Goal: Navigation & Orientation: Find specific page/section

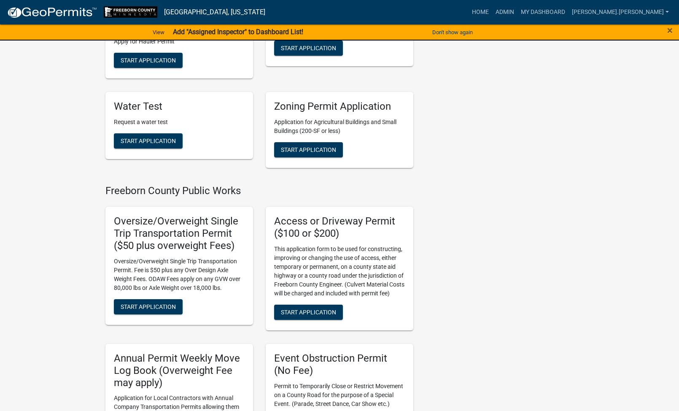
scroll to position [380, 0]
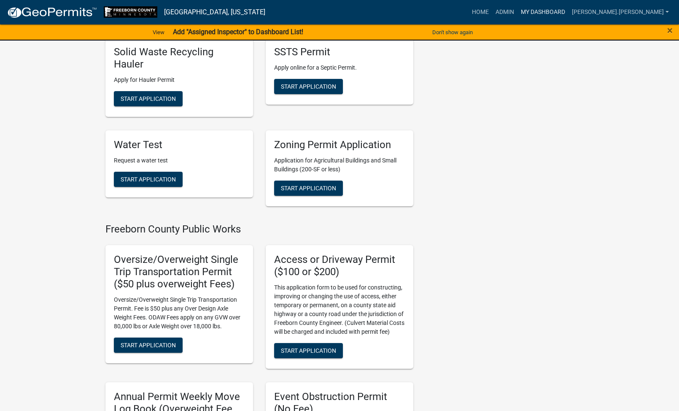
click at [568, 7] on link "My Dashboard" at bounding box center [542, 12] width 51 height 16
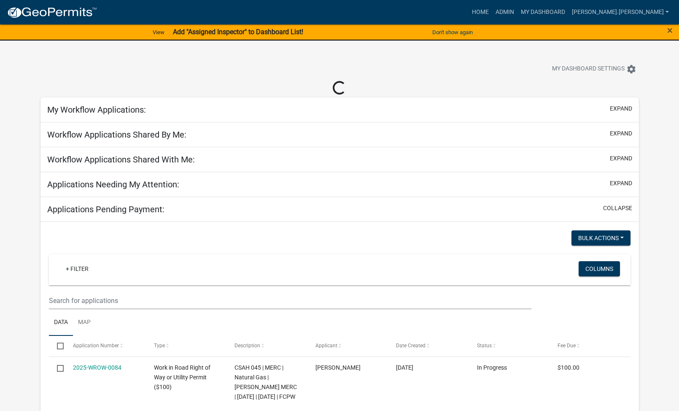
select select "1: 25"
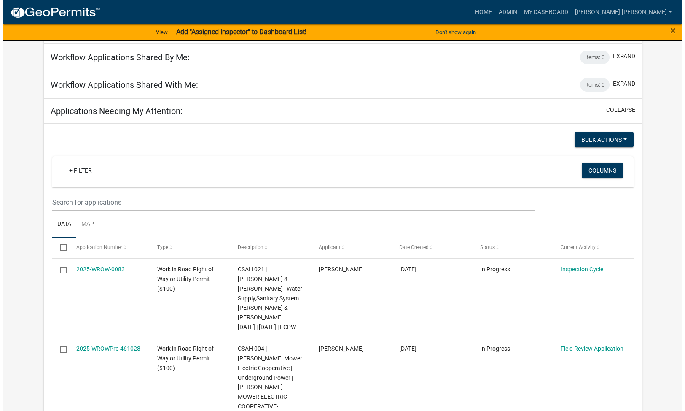
scroll to position [42, 0]
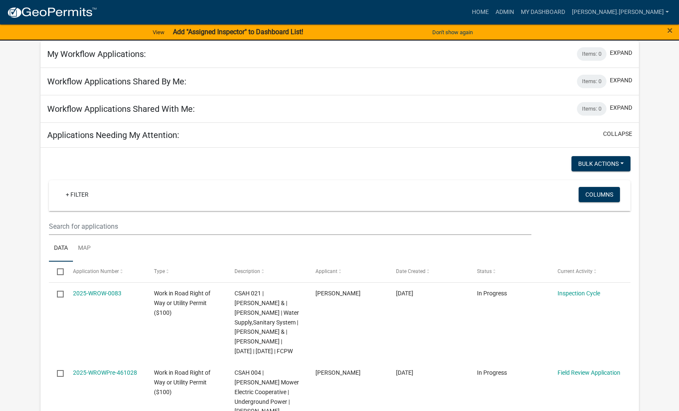
click at [220, 30] on strong "Add "Assigned Inspector" to Dashboard List!" at bounding box center [238, 32] width 130 height 8
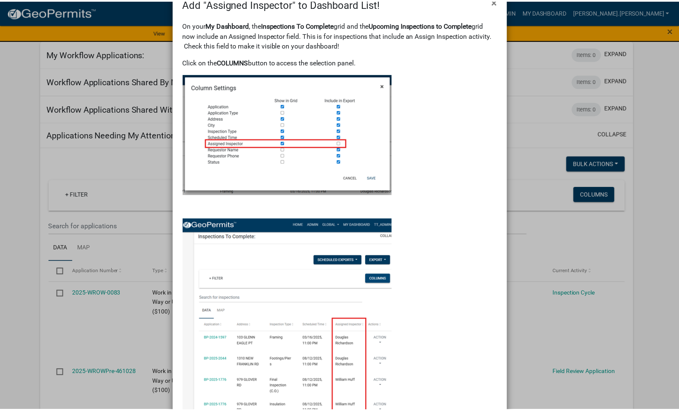
scroll to position [10, 0]
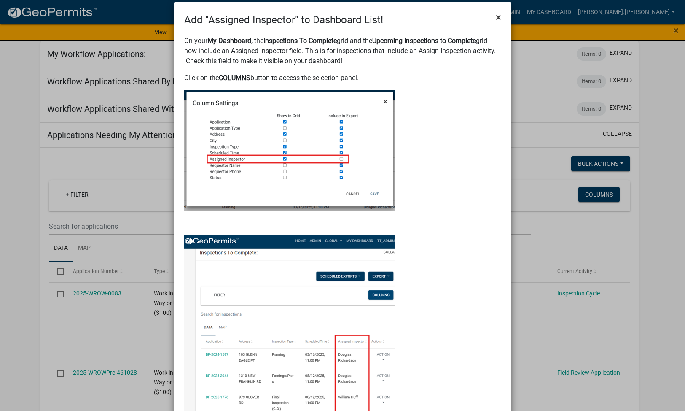
click at [496, 19] on span "×" at bounding box center [498, 17] width 5 height 12
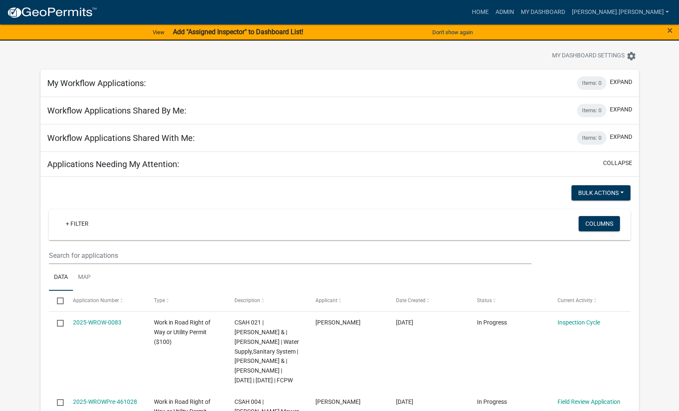
scroll to position [0, 0]
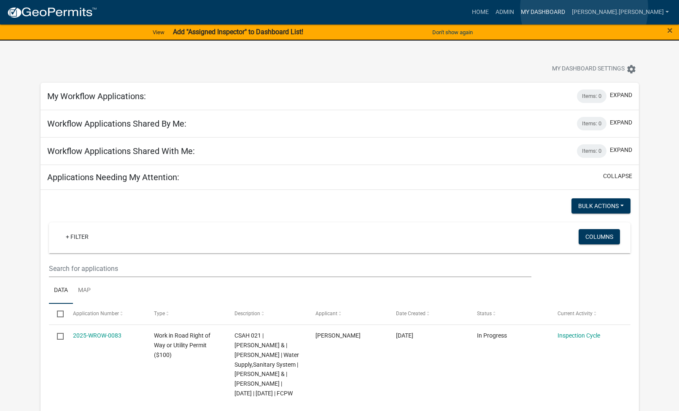
click at [568, 8] on link "My Dashboard" at bounding box center [542, 12] width 51 height 16
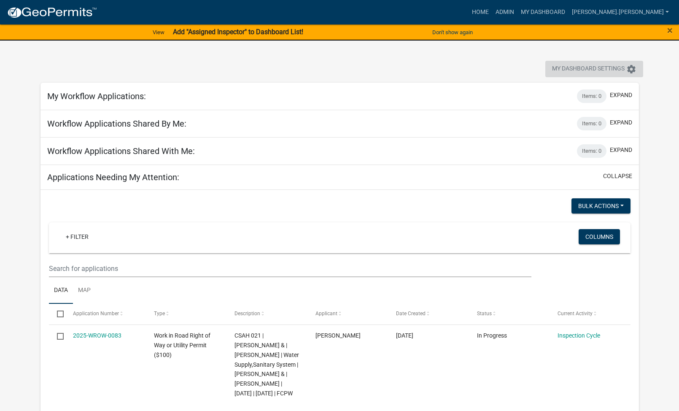
click at [630, 69] on icon "settings" at bounding box center [631, 69] width 10 height 10
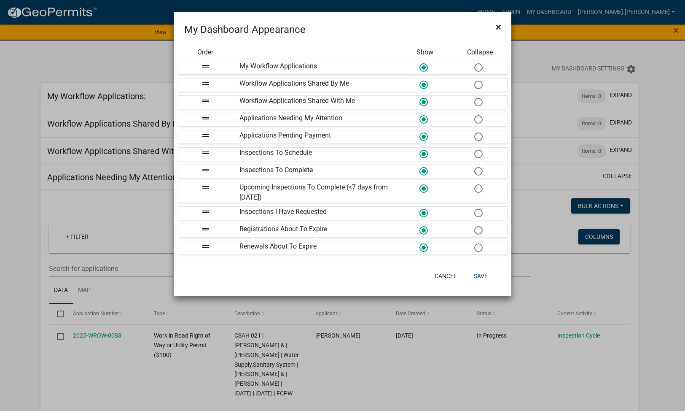
click at [502, 24] on button "×" at bounding box center [498, 27] width 19 height 24
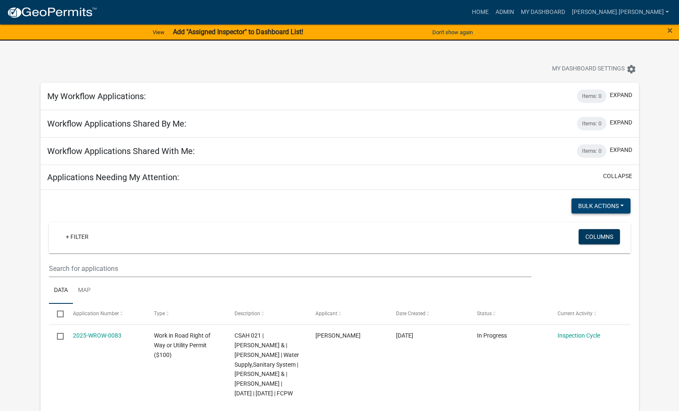
click at [624, 202] on button "Bulk Actions" at bounding box center [600, 205] width 59 height 15
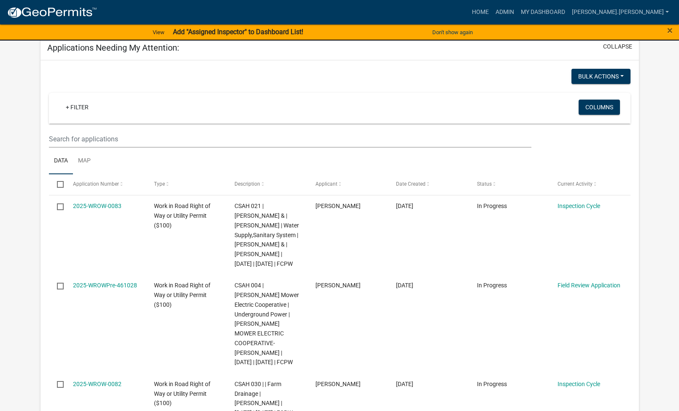
scroll to position [127, 0]
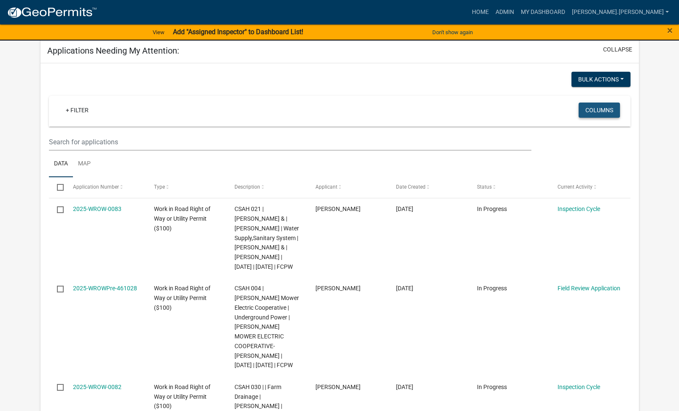
click at [600, 113] on button "Columns" at bounding box center [599, 109] width 41 height 15
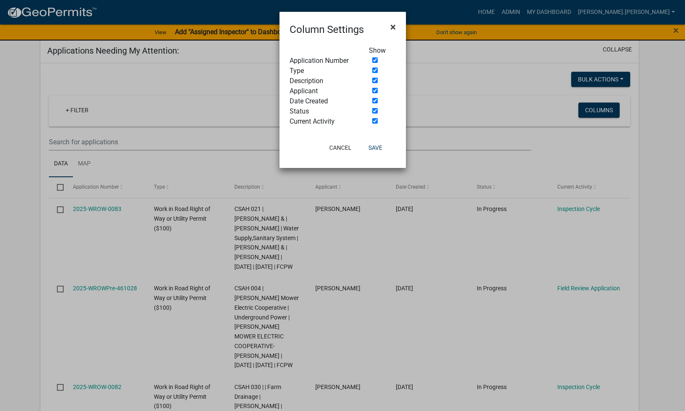
click at [392, 24] on span "×" at bounding box center [392, 27] width 5 height 12
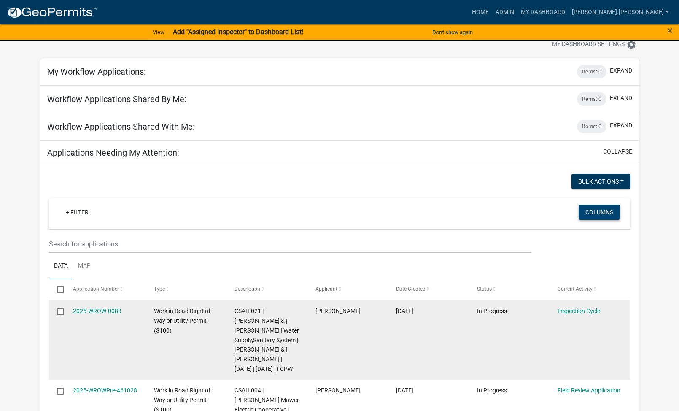
scroll to position [0, 0]
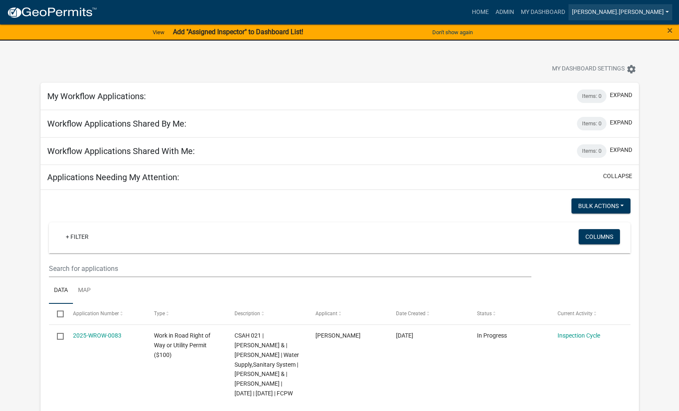
click at [668, 12] on link "[PERSON_NAME].[PERSON_NAME]" at bounding box center [620, 12] width 104 height 16
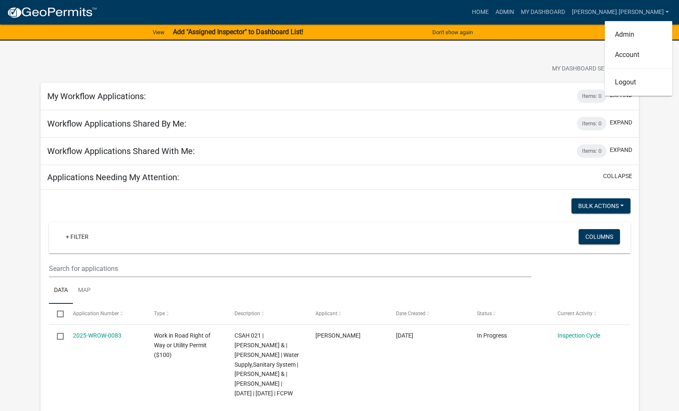
click at [490, 9] on div "Home Admin My Dashboard [PERSON_NAME].[PERSON_NAME] Admin Account Logout" at bounding box center [388, 12] width 568 height 16
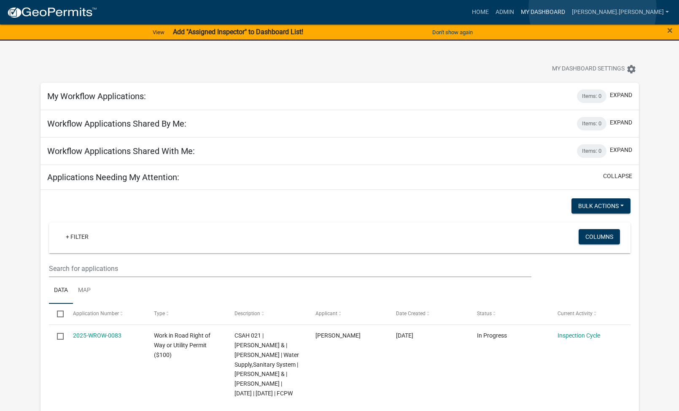
click at [568, 9] on link "My Dashboard" at bounding box center [542, 12] width 51 height 16
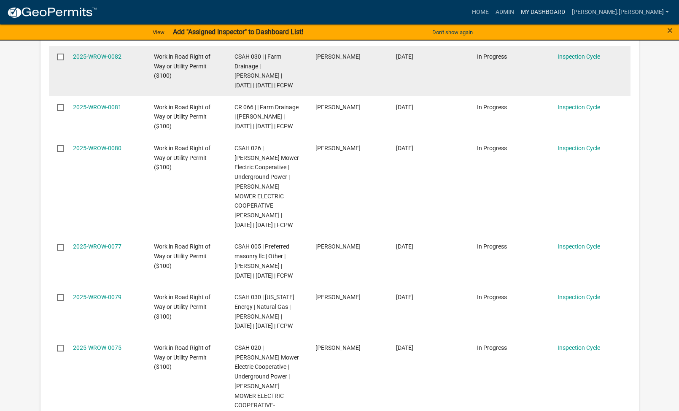
scroll to position [464, 0]
